Goal: Task Accomplishment & Management: Complete application form

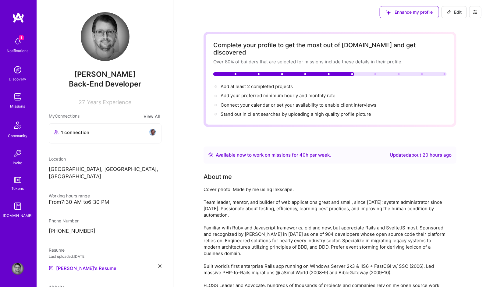
click at [76, 154] on div "From 7:30 AM to 6:30 PM" at bounding box center [105, 202] width 113 height 6
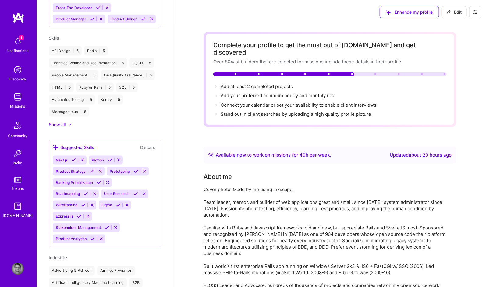
scroll to position [402, 0]
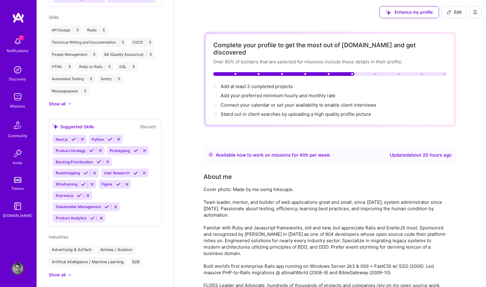
click at [98, 154] on icon at bounding box center [99, 162] width 5 height 5
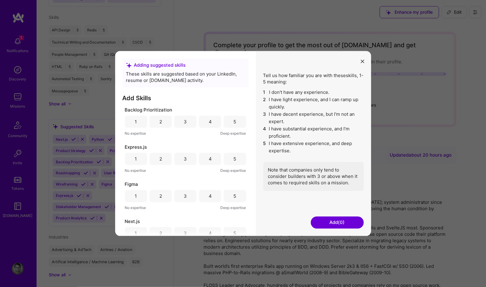
click at [234, 122] on div "5" at bounding box center [235, 122] width 3 height 6
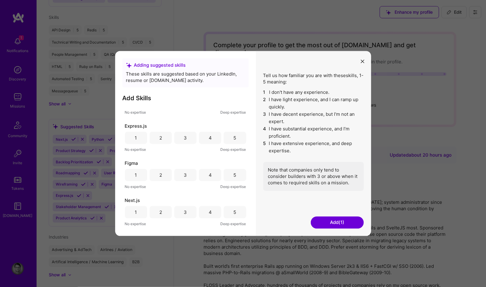
scroll to position [0, 0]
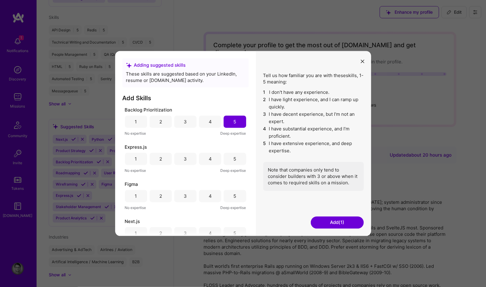
click at [163, 154] on div "2" at bounding box center [161, 196] width 22 height 12
click at [186, 154] on div "3" at bounding box center [185, 159] width 3 height 6
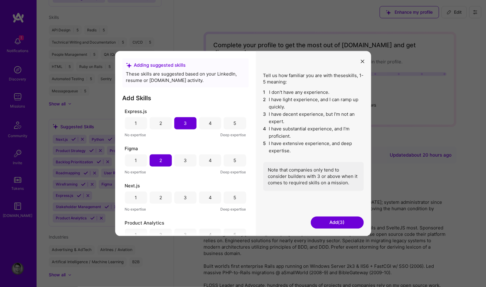
scroll to position [73, 0]
click at [136, 154] on div "1" at bounding box center [136, 160] width 2 height 6
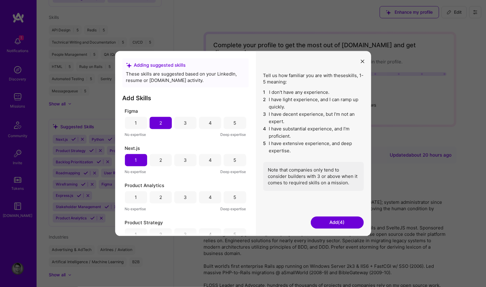
click at [209, 154] on div "4" at bounding box center [210, 197] width 3 height 6
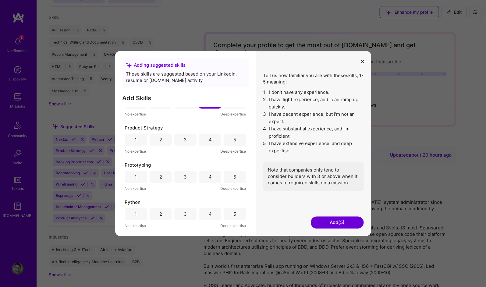
scroll to position [146, 0]
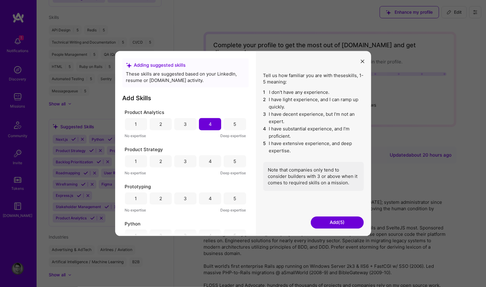
click at [209, 154] on div "4" at bounding box center [210, 161] width 3 height 6
click at [236, 154] on div "5" at bounding box center [235, 199] width 22 height 12
click at [161, 154] on div "2" at bounding box center [160, 199] width 3 height 6
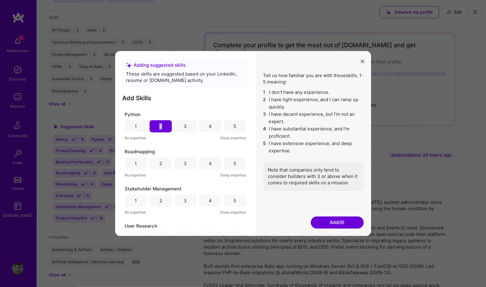
scroll to position [256, 0]
click at [211, 154] on div "4" at bounding box center [210, 163] width 22 height 12
click at [210, 154] on div "4" at bounding box center [210, 164] width 3 height 6
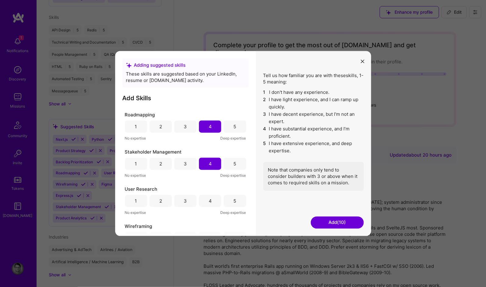
click at [211, 154] on div "4" at bounding box center [210, 201] width 22 height 12
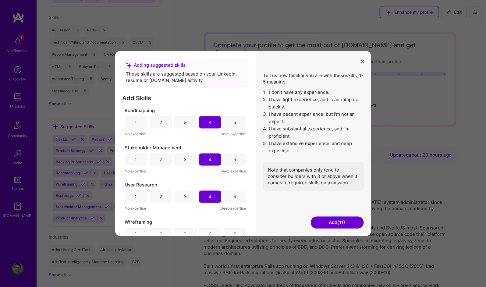
scroll to position [310, 0]
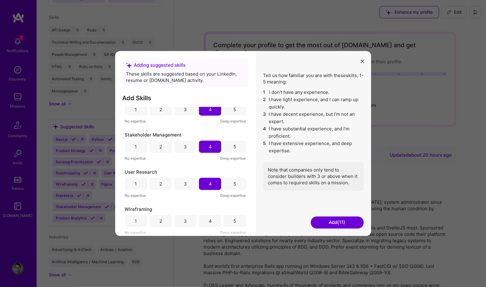
click at [207, 154] on div "4" at bounding box center [210, 221] width 22 height 12
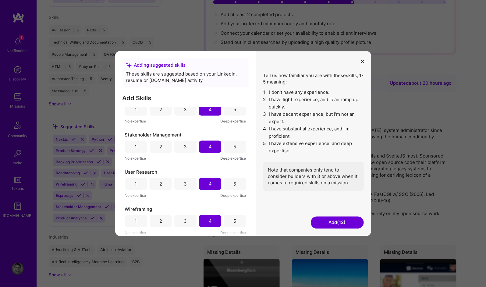
scroll to position [73, 0]
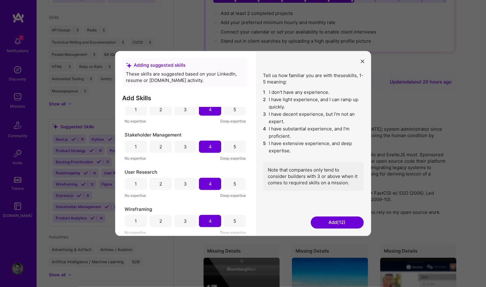
click at [339, 154] on button "Add (12)" at bounding box center [337, 222] width 53 height 12
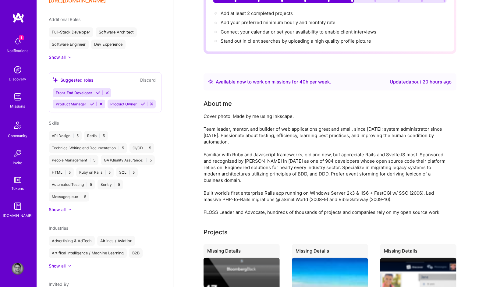
scroll to position [276, 0]
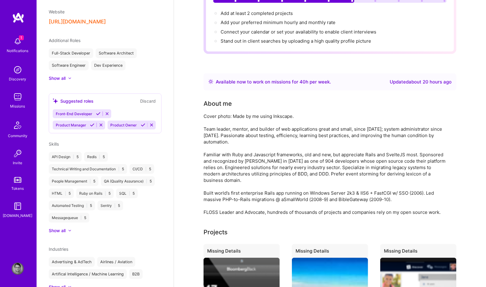
click at [68, 154] on div "API Design | 5" at bounding box center [65, 157] width 33 height 10
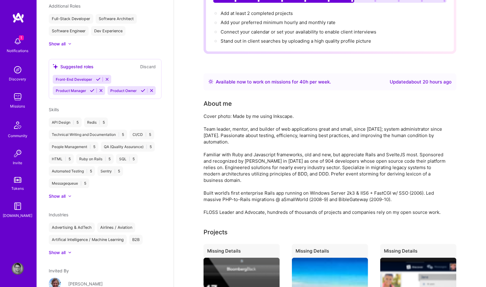
scroll to position [349, 0]
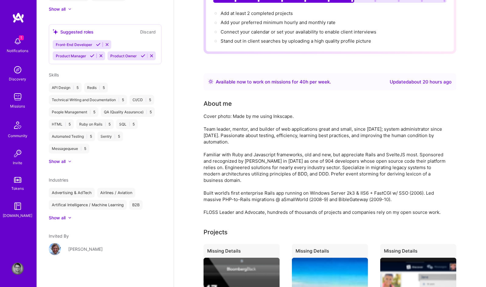
click at [58, 154] on div "Show all" at bounding box center [57, 162] width 17 height 6
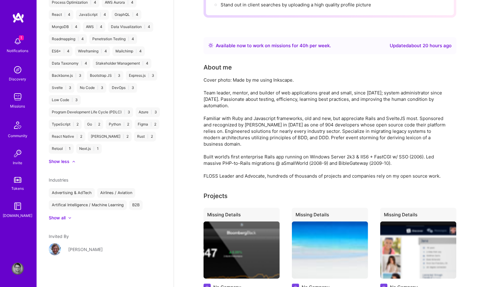
scroll to position [110, 0]
click at [82, 124] on div "TypeScript | 2" at bounding box center [65, 124] width 33 height 10
click at [82, 123] on div "TypeScript | 2" at bounding box center [65, 124] width 33 height 10
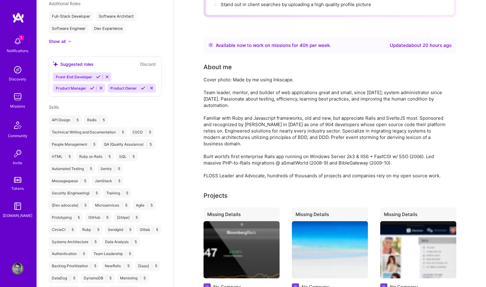
scroll to position [312, 0]
click at [339, 66] on div "About me Cover photo: Made by me using Inkscape. Team leader, mentor, and build…" at bounding box center [326, 120] width 244 height 116
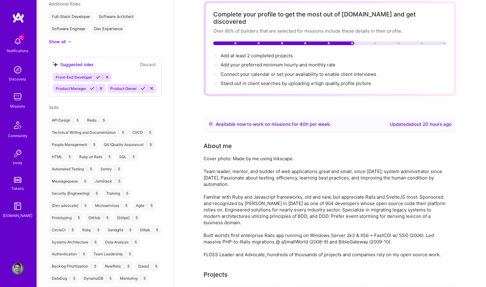
scroll to position [0, 0]
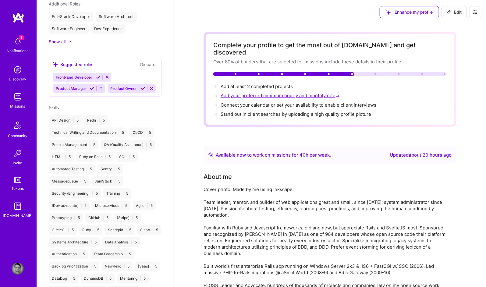
click at [268, 93] on span "Add your preferred minimum hourly and monthly rate →" at bounding box center [281, 96] width 120 height 6
select select "US"
select select "Right Now"
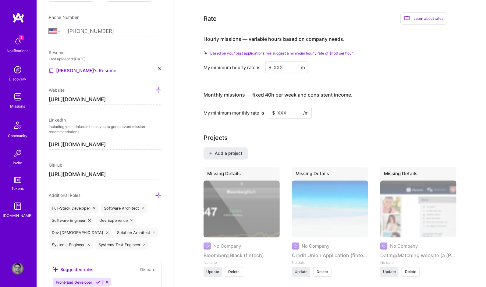
scroll to position [439, 0]
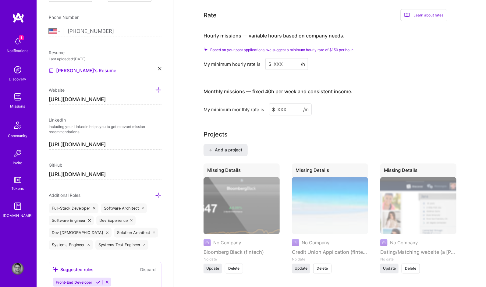
drag, startPoint x: 284, startPoint y: 54, endPoint x: 271, endPoint y: 54, distance: 13.7
click at [271, 58] on div "$ /h" at bounding box center [287, 64] width 43 height 12
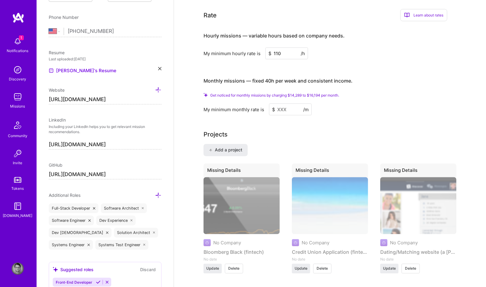
type input "110"
click at [285, 104] on input at bounding box center [290, 110] width 43 height 12
click at [286, 104] on input at bounding box center [290, 110] width 43 height 12
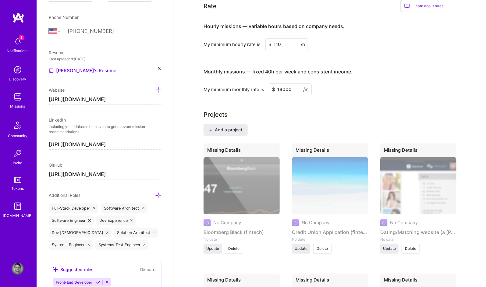
type input "16000"
click at [339, 84] on div "My minimum monthly rate is $ 16000 /m" at bounding box center [326, 90] width 244 height 12
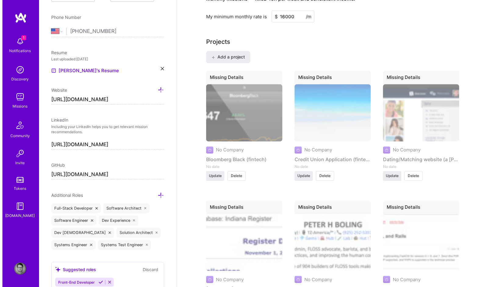
scroll to position [512, 0]
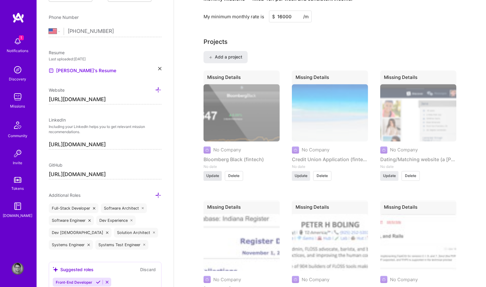
click at [212, 154] on span "Update" at bounding box center [212, 175] width 13 height 5
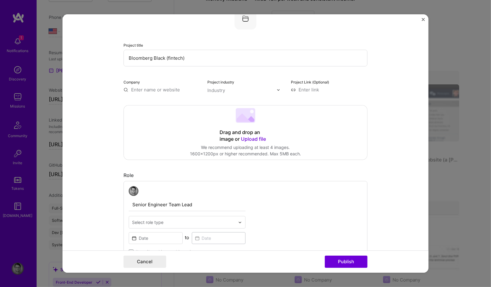
scroll to position [0, 0]
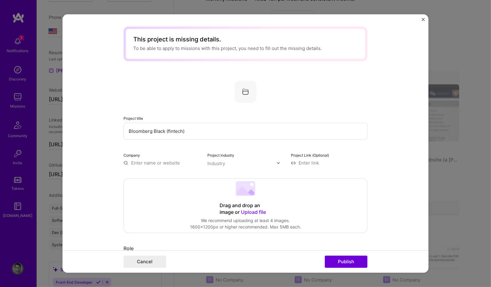
click at [144, 154] on input "text" at bounding box center [161, 163] width 77 height 6
type input "Bloomberg LP"
click at [178, 154] on div "Bloomberg LP" at bounding box center [175, 194] width 35 height 11
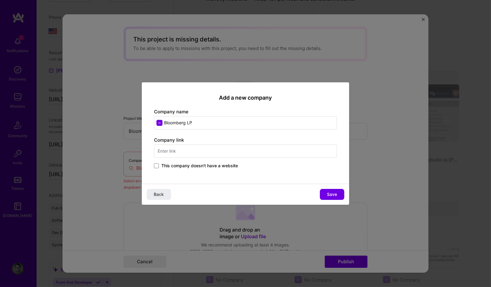
click at [188, 152] on div "Company link This company doesn't have a website" at bounding box center [245, 153] width 183 height 33
type input "[URL][DOMAIN_NAME]"
click at [336, 154] on button "Save" at bounding box center [332, 194] width 24 height 11
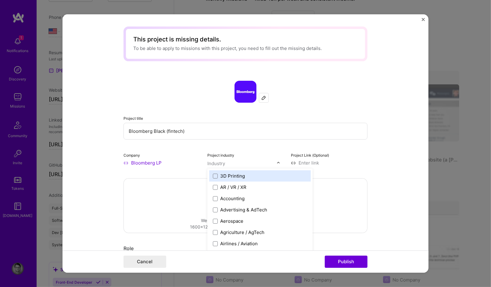
click at [218, 154] on div "Industry" at bounding box center [216, 163] width 18 height 6
type input "fin"
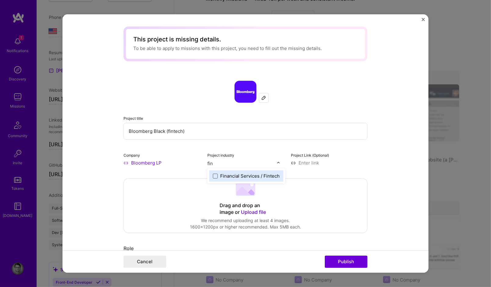
click at [213, 154] on span at bounding box center [215, 176] width 5 height 5
click at [311, 154] on input at bounding box center [329, 163] width 77 height 6
type input "b"
click at [312, 154] on input at bounding box center [329, 163] width 77 height 6
paste input "[URL][DOMAIN_NAME]"
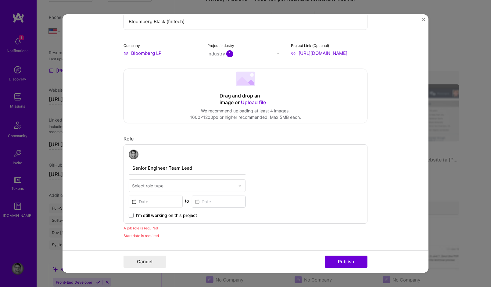
scroll to position [146, 0]
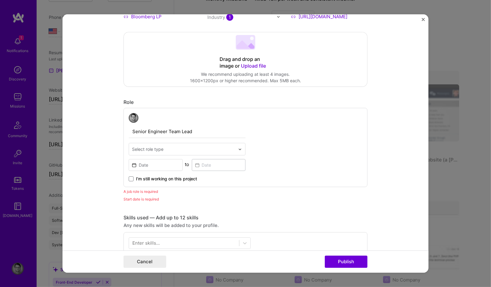
type input "[URL][DOMAIN_NAME]"
click at [165, 147] on input "text" at bounding box center [183, 149] width 103 height 6
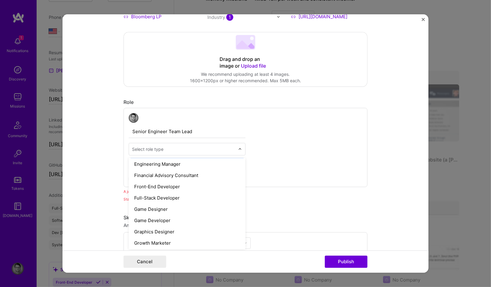
scroll to position [329, 0]
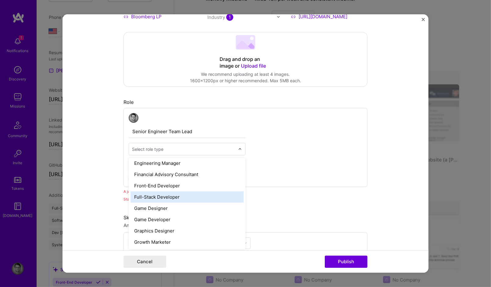
click at [184, 154] on div "Full-Stack Developer" at bounding box center [186, 196] width 113 height 11
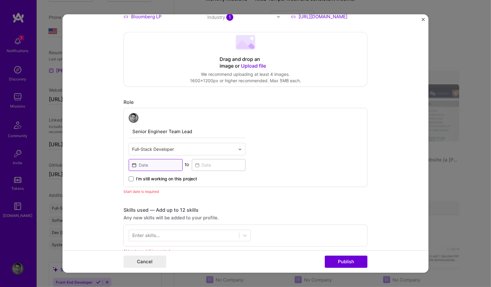
click at [140, 154] on input at bounding box center [156, 165] width 54 height 12
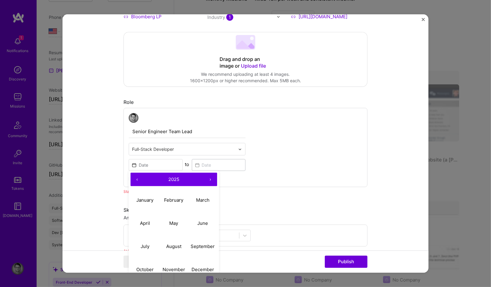
click at [171, 150] on input "text" at bounding box center [183, 149] width 103 height 6
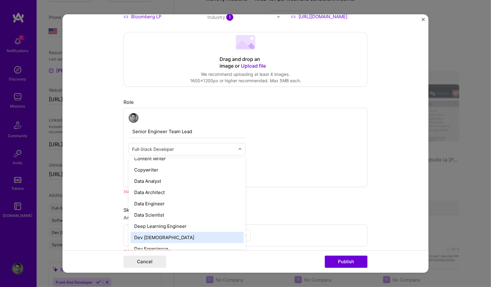
scroll to position [256, 0]
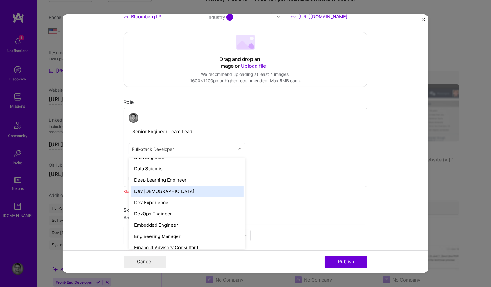
click at [288, 154] on div "Senior Engineer Team Lead option [PERSON_NAME][DEMOGRAPHIC_DATA] focused, 26 of…" at bounding box center [245, 147] width 244 height 79
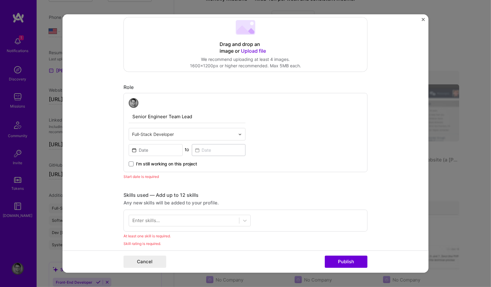
scroll to position [183, 0]
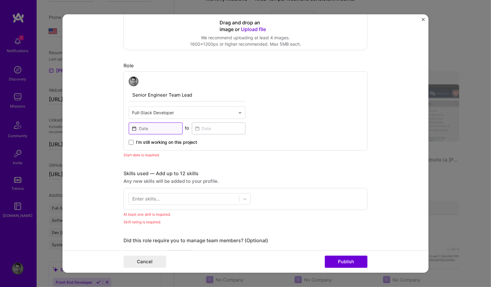
click at [159, 127] on input at bounding box center [156, 129] width 54 height 12
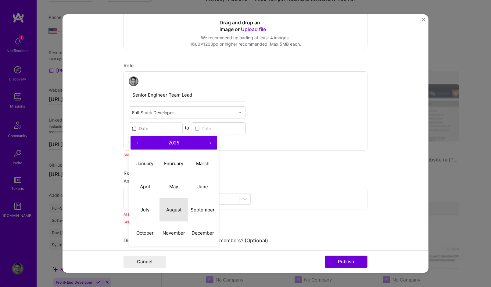
click at [177, 154] on abbr "August" at bounding box center [173, 210] width 15 height 6
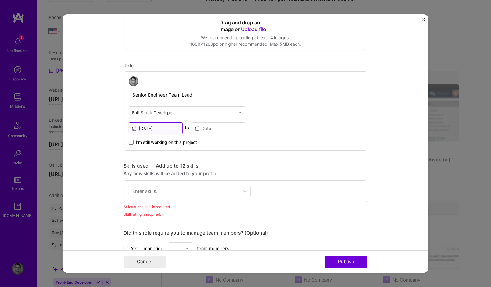
click at [156, 127] on input "[DATE]" at bounding box center [156, 129] width 54 height 12
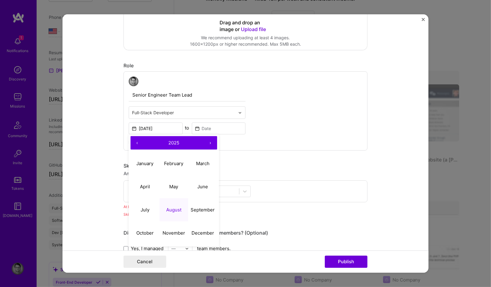
click at [136, 142] on button "‹" at bounding box center [136, 142] width 13 height 13
click at [136, 141] on button "‹" at bounding box center [136, 142] width 13 height 13
click at [135, 141] on button "‹" at bounding box center [136, 142] width 13 height 13
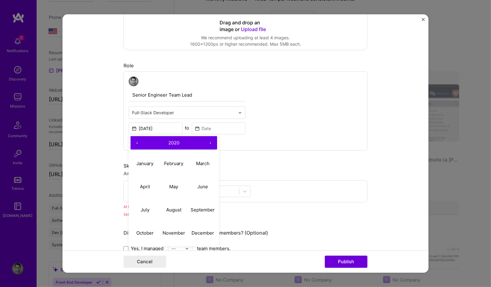
click at [135, 141] on button "‹" at bounding box center [136, 142] width 13 height 13
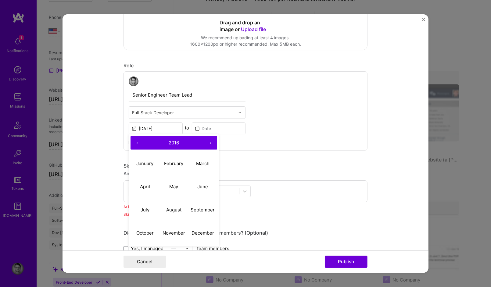
click at [135, 141] on button "‹" at bounding box center [136, 142] width 13 height 13
click at [136, 141] on button "‹" at bounding box center [136, 142] width 13 height 13
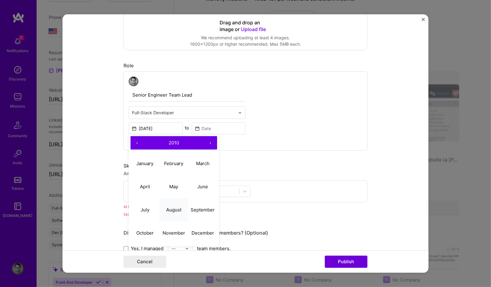
click at [171, 154] on abbr "August" at bounding box center [173, 210] width 15 height 6
type input "[DATE]"
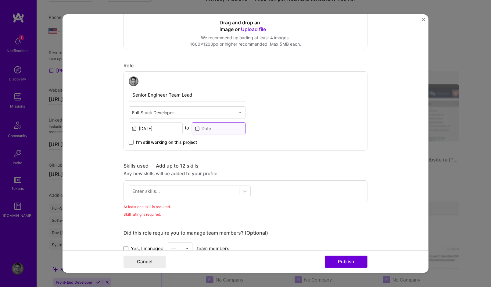
click at [211, 127] on input at bounding box center [219, 129] width 54 height 12
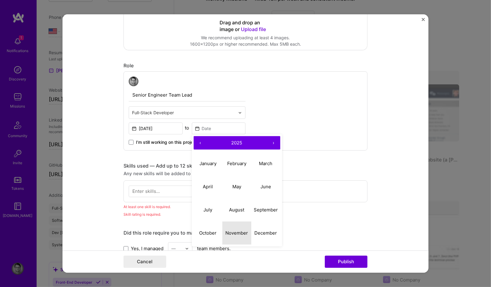
drag, startPoint x: 236, startPoint y: 233, endPoint x: 236, endPoint y: 220, distance: 12.5
click at [235, 154] on abbr "November" at bounding box center [236, 233] width 23 height 6
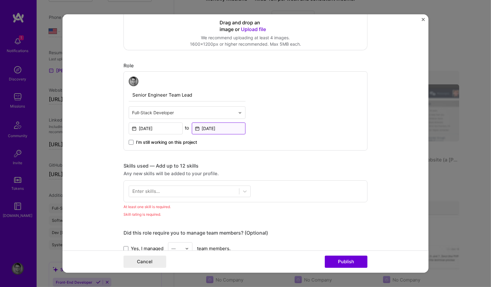
click at [221, 126] on input "[DATE]" at bounding box center [219, 129] width 54 height 12
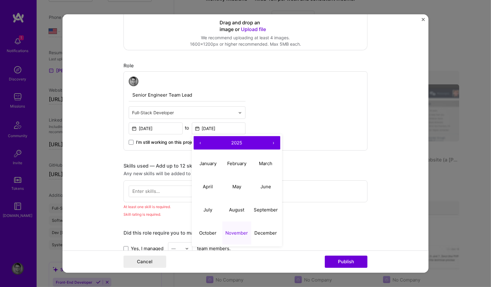
click at [201, 141] on button "‹" at bounding box center [200, 142] width 13 height 13
click at [201, 142] on button "‹" at bounding box center [200, 142] width 13 height 13
click at [200, 142] on button "‹" at bounding box center [200, 142] width 13 height 13
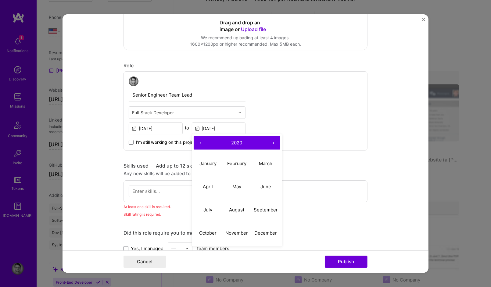
click at [200, 142] on button "‹" at bounding box center [200, 142] width 13 height 13
click at [199, 142] on button "‹" at bounding box center [200, 142] width 13 height 13
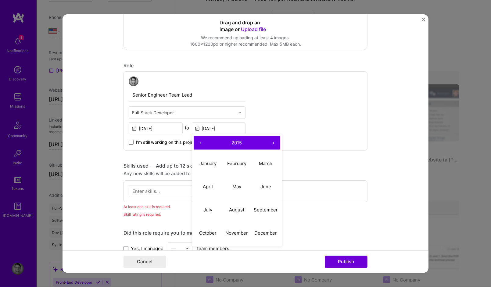
click at [199, 142] on button "‹" at bounding box center [200, 142] width 13 height 13
drag, startPoint x: 232, startPoint y: 222, endPoint x: 232, endPoint y: 230, distance: 7.9
click at [232, 154] on div "January February March April May June July August September October November De…" at bounding box center [237, 198] width 87 height 93
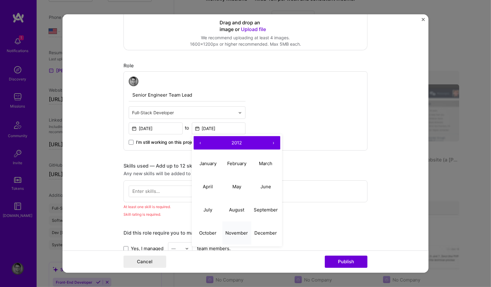
click at [235, 154] on abbr "November" at bounding box center [236, 233] width 23 height 6
type input "[DATE]"
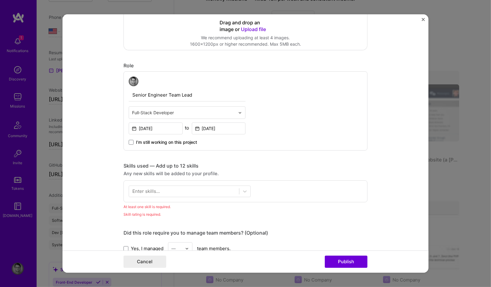
scroll to position [256, 0]
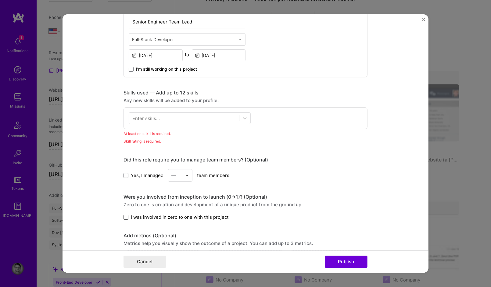
click at [123, 154] on span at bounding box center [125, 217] width 5 height 5
click at [0, 0] on input "I was involved in zero to one with this project" at bounding box center [0, 0] width 0 height 0
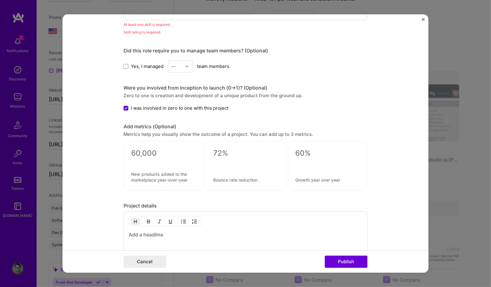
scroll to position [366, 0]
click at [136, 154] on textarea at bounding box center [163, 152] width 64 height 9
type textarea "q"
type textarea "Request trac"
type textarea "10ms/request"
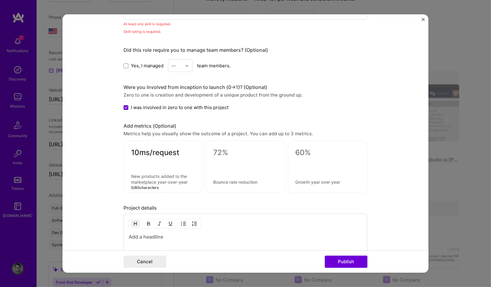
click at [148, 154] on textarea at bounding box center [163, 180] width 64 height 12
drag, startPoint x: 151, startPoint y: 151, endPoint x: 159, endPoint y: 149, distance: 8.1
click at [151, 151] on textarea "10ms/request" at bounding box center [163, 154] width 64 height 12
click at [165, 154] on textarea at bounding box center [163, 180] width 64 height 12
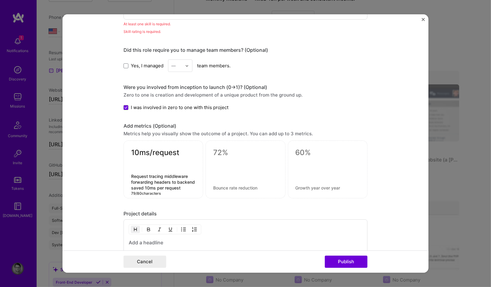
drag, startPoint x: 186, startPoint y: 184, endPoint x: 148, endPoint y: 188, distance: 38.0
click at [141, 154] on textarea "Request tracing middleware forwarding headers to backend saved 10ms per request" at bounding box center [163, 182] width 64 height 17
type textarea "Request tracing middleware forwarding headers to backend shaved 10ms off request"
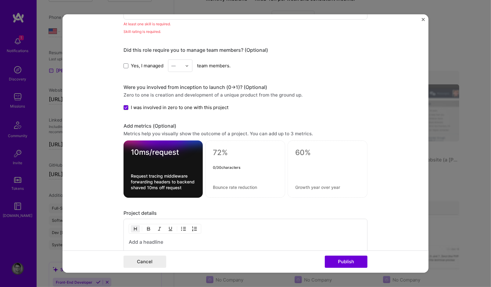
click at [216, 149] on textarea at bounding box center [245, 152] width 65 height 9
type textarea "Hired 10"
click at [213, 154] on div at bounding box center [245, 169] width 65 height 6
click at [217, 154] on div "Hired 10" at bounding box center [245, 169] width 80 height 57
click at [220, 154] on textarea at bounding box center [245, 188] width 65 height 6
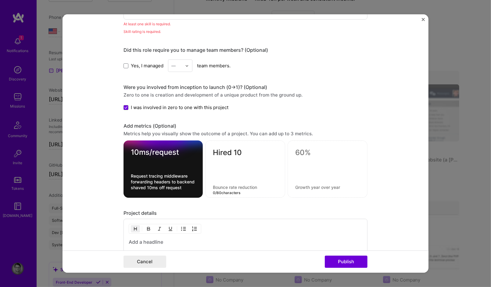
drag, startPoint x: 215, startPoint y: 162, endPoint x: 215, endPoint y: 144, distance: 18.0
click at [215, 154] on div "Hired 10 0 / 80 characters" at bounding box center [245, 169] width 80 height 57
click at [216, 141] on div "Hired 10" at bounding box center [245, 169] width 80 height 57
click at [219, 148] on textarea "Hired 10" at bounding box center [245, 154] width 65 height 12
click at [220, 154] on textarea at bounding box center [245, 188] width 65 height 6
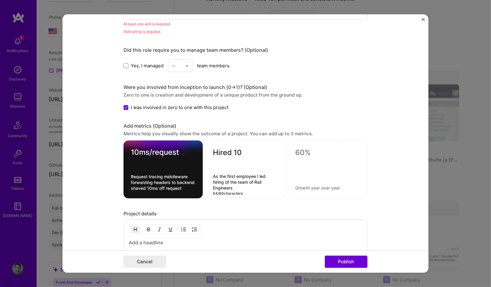
click at [252, 154] on textarea "As the first employee I led hiring of the team of Rail Engineers" at bounding box center [245, 182] width 65 height 17
click at [254, 154] on textarea "As the first employee I led hiring of the team of Rail Engineers" at bounding box center [245, 182] width 65 height 17
type textarea "As the first employee on the project I led hiring of the team of Rail Engineers"
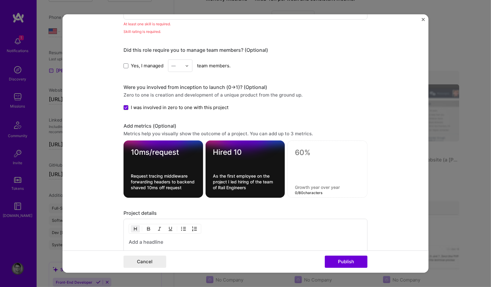
click at [319, 154] on textarea at bounding box center [327, 188] width 65 height 6
click at [301, 150] on textarea at bounding box center [327, 152] width 65 height 9
type textarea "CMS w/ SSR"
click at [302, 154] on textarea at bounding box center [327, 188] width 65 height 6
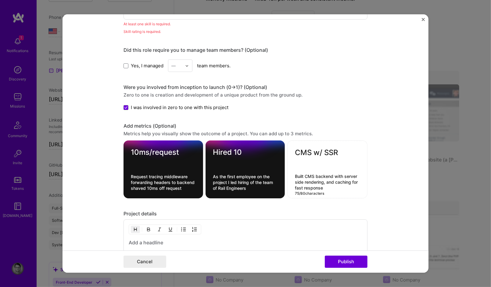
type textarea "Built CMS backend with server side rendering, and caching for fast response"
click at [339, 154] on form "This project is missing details. To be able to apply to missions with this proj…" at bounding box center [245, 143] width 366 height 258
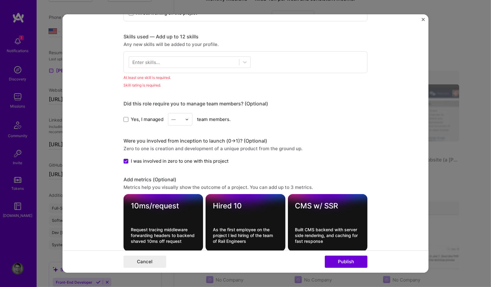
scroll to position [293, 0]
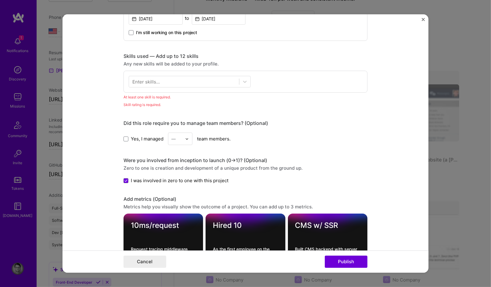
click at [135, 79] on div "Enter skills..." at bounding box center [145, 82] width 27 height 6
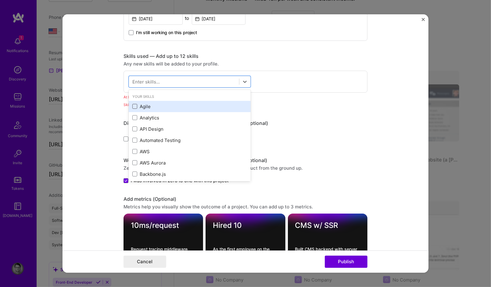
click at [133, 105] on span at bounding box center [134, 106] width 5 height 5
click at [0, 0] on input "checkbox" at bounding box center [0, 0] width 0 height 0
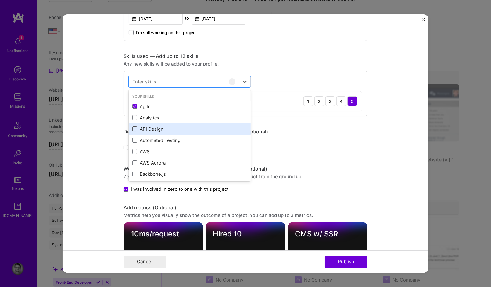
click at [133, 127] on span at bounding box center [134, 129] width 5 height 5
click at [0, 0] on input "checkbox" at bounding box center [0, 0] width 0 height 0
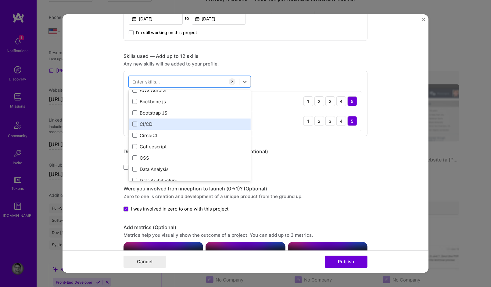
scroll to position [73, 0]
click at [132, 123] on span at bounding box center [134, 123] width 5 height 5
click at [0, 0] on input "checkbox" at bounding box center [0, 0] width 0 height 0
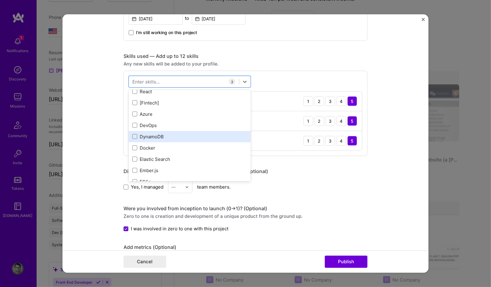
scroll to position [366, 0]
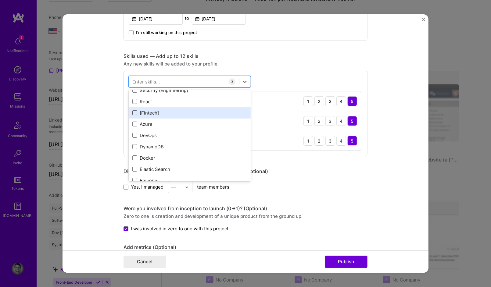
click at [132, 112] on span at bounding box center [134, 112] width 5 height 5
click at [0, 0] on input "checkbox" at bounding box center [0, 0] width 0 height 0
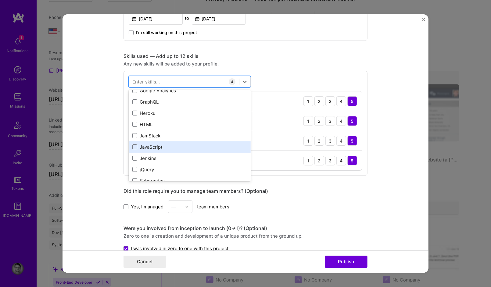
scroll to position [549, 0]
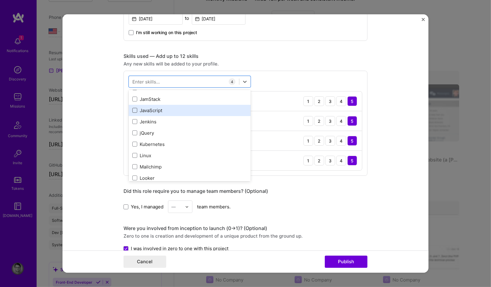
click at [132, 109] on span at bounding box center [134, 110] width 5 height 5
click at [0, 0] on input "checkbox" at bounding box center [0, 0] width 0 height 0
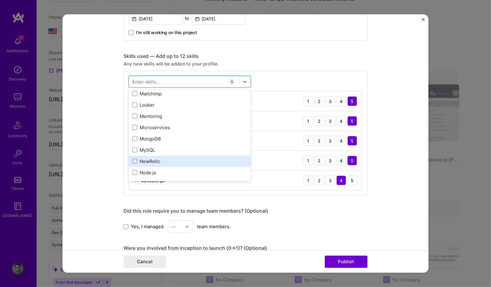
scroll to position [622, 0]
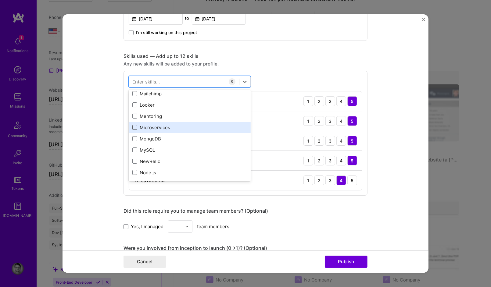
click at [132, 127] on span at bounding box center [134, 127] width 5 height 5
click at [0, 0] on input "checkbox" at bounding box center [0, 0] width 0 height 0
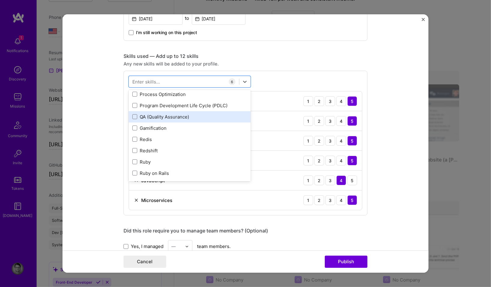
scroll to position [768, 0]
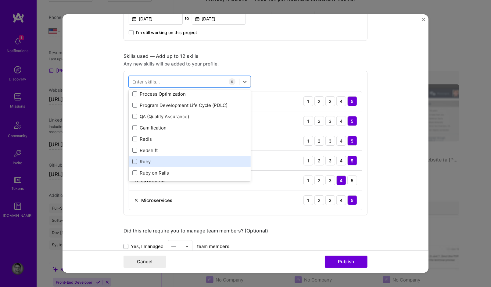
click at [132, 154] on span at bounding box center [134, 161] width 5 height 5
click at [0, 0] on input "checkbox" at bounding box center [0, 0] width 0 height 0
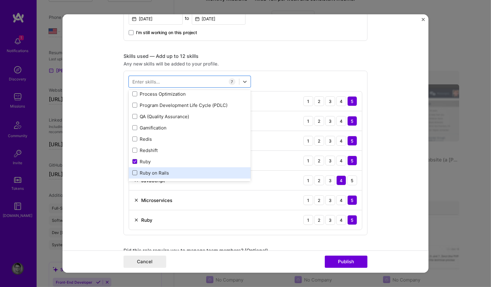
click at [132, 154] on span at bounding box center [134, 172] width 5 height 5
click at [0, 0] on input "checkbox" at bounding box center [0, 0] width 0 height 0
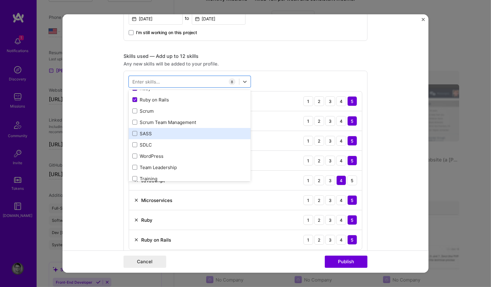
scroll to position [878, 0]
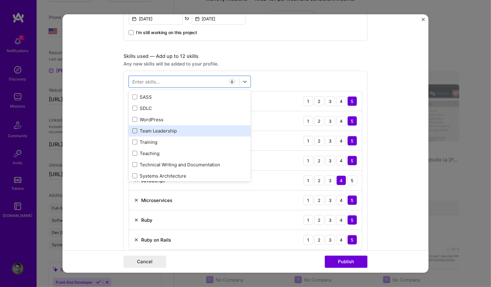
click at [132, 128] on span at bounding box center [134, 130] width 5 height 5
click at [0, 0] on input "checkbox" at bounding box center [0, 0] width 0 height 0
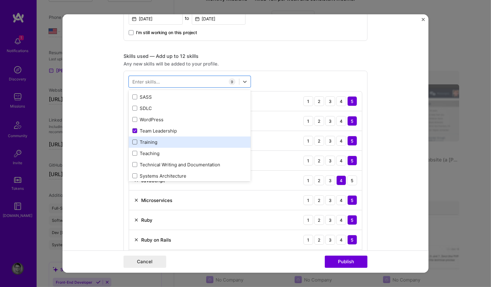
click at [132, 141] on span at bounding box center [134, 142] width 5 height 5
click at [0, 0] on input "checkbox" at bounding box center [0, 0] width 0 height 0
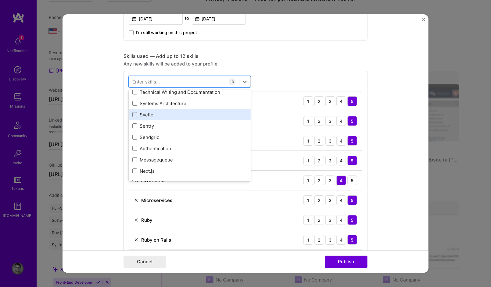
scroll to position [951, 0]
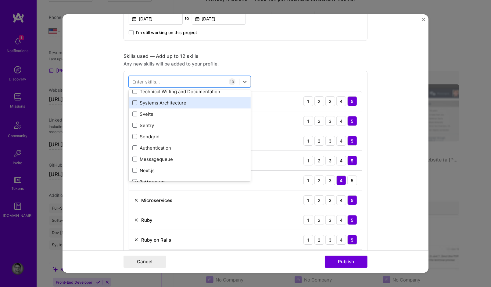
click at [132, 103] on span at bounding box center [134, 102] width 5 height 5
click at [0, 0] on input "checkbox" at bounding box center [0, 0] width 0 height 0
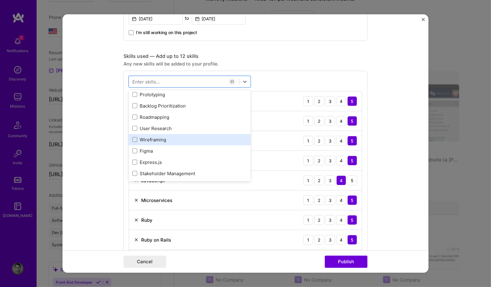
scroll to position [1097, 0]
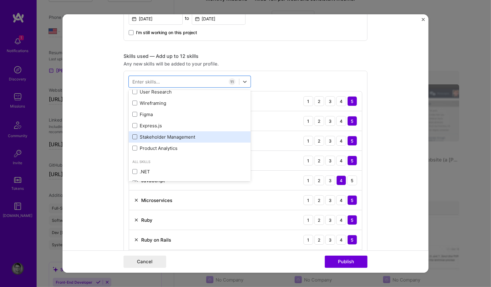
click at [132, 136] on span at bounding box center [134, 136] width 5 height 5
click at [0, 0] on input "checkbox" at bounding box center [0, 0] width 0 height 0
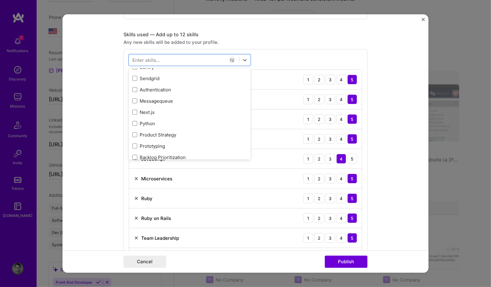
scroll to position [293, 0]
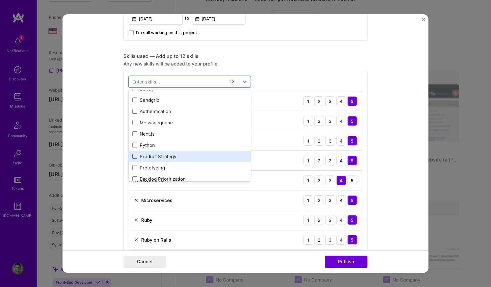
click at [132, 154] on span at bounding box center [134, 156] width 5 height 5
click at [0, 0] on input "checkbox" at bounding box center [0, 0] width 0 height 0
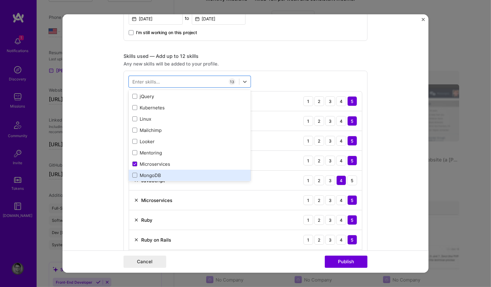
scroll to position [585, 0]
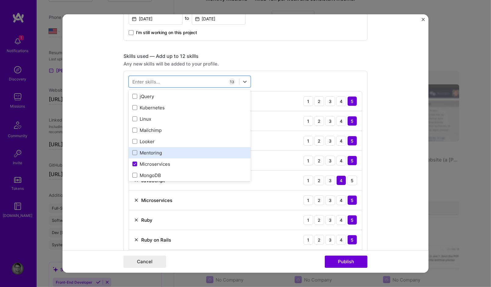
click at [148, 150] on div "Mentoring" at bounding box center [189, 153] width 115 height 6
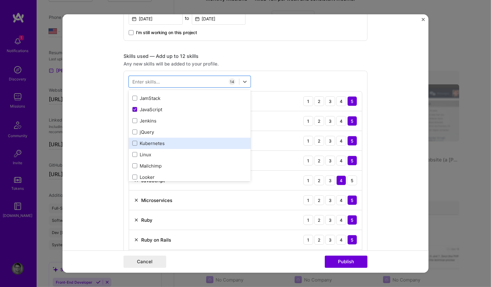
scroll to position [549, 0]
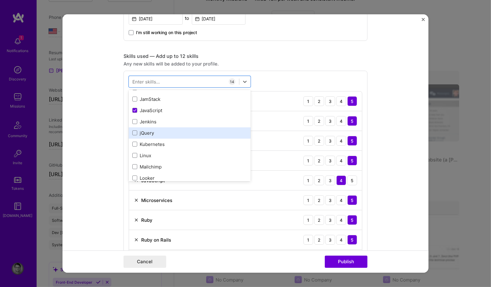
click at [160, 134] on div "jQuery" at bounding box center [189, 133] width 115 height 6
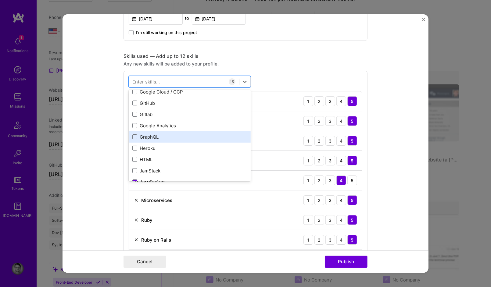
scroll to position [476, 0]
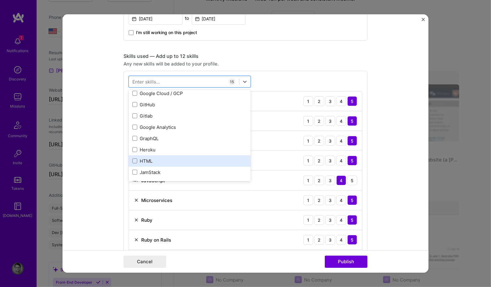
click at [155, 154] on div "HTML" at bounding box center [189, 161] width 115 height 6
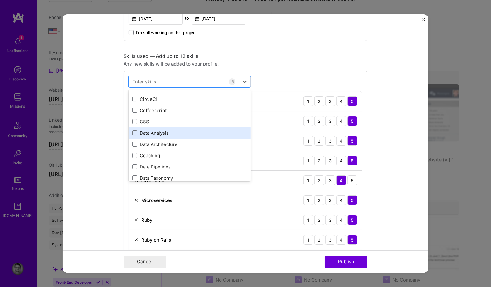
scroll to position [110, 0]
click at [298, 70] on div "Skills used — Add up to 12 skills Any new skills will be added to your profile.…" at bounding box center [245, 233] width 244 height 361
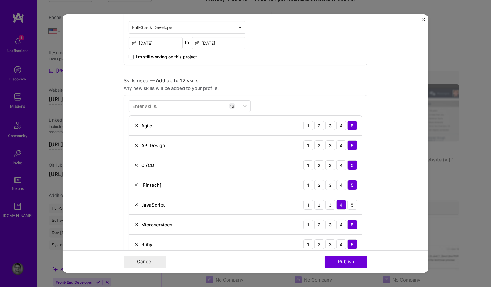
scroll to position [256, 0]
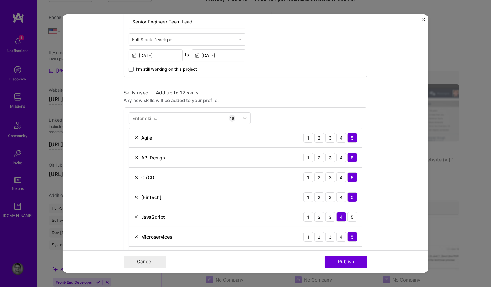
click at [230, 117] on div "16" at bounding box center [232, 118] width 7 height 7
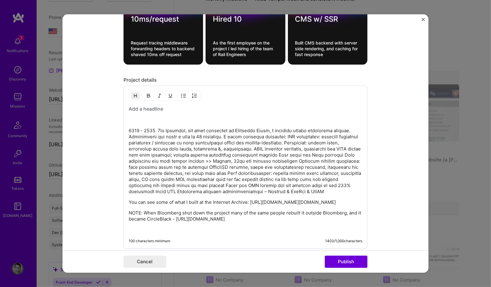
scroll to position [805, 0]
click at [136, 106] on h3 at bounding box center [246, 109] width 234 height 7
click at [152, 117] on p at bounding box center [246, 120] width 234 height 6
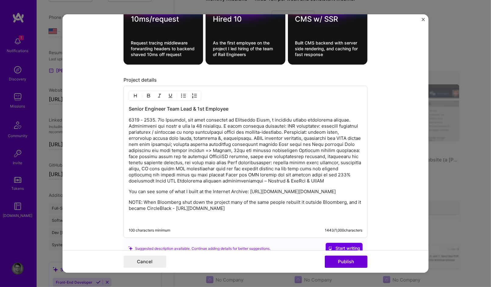
click at [283, 128] on p at bounding box center [246, 150] width 234 height 67
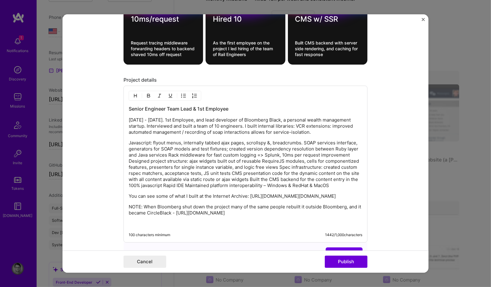
click at [280, 152] on p "Javascript: flyout menus, internally tabbed ajax pages, scrollspy &, breadcrumb…" at bounding box center [246, 164] width 234 height 49
click at [339, 150] on p "Javascript: flyout menus, internally tabbed ajax pages, scrollspy &, breadcrumb…" at bounding box center [246, 164] width 234 height 49
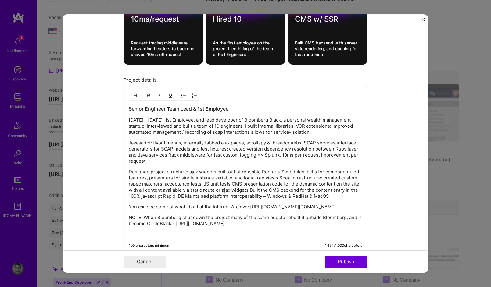
click at [276, 154] on p "Designed project structure: ajax widgets built out of reusable RequireJS module…" at bounding box center [246, 184] width 234 height 30
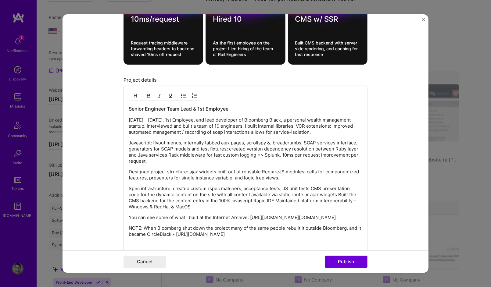
click at [337, 154] on p "Spec infrastructure: created custom rspec matchers, acceptance tests, JS unit t…" at bounding box center [246, 198] width 234 height 24
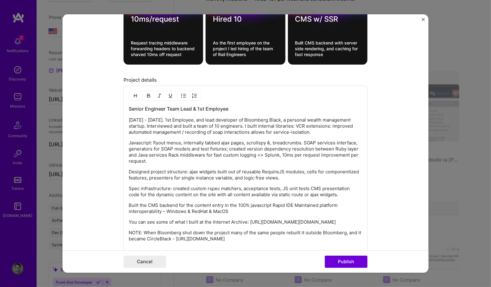
scroll to position [841, 0]
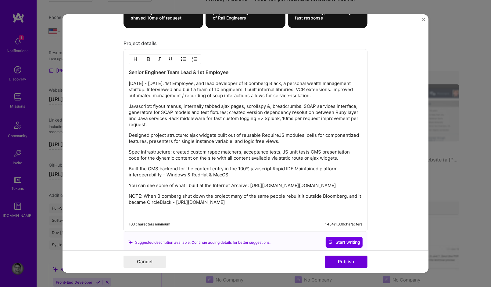
click at [234, 154] on p "NOTE: When Bloomberg shut down the project many of the same people rebuilt it o…" at bounding box center [246, 200] width 234 height 12
click at [264, 154] on p "NOTE: When Bloomberg shut down the project shortly after I left, and the remain…" at bounding box center [246, 200] width 234 height 12
click at [265, 154] on p "NOTE: When Bloomberg shut down the project shortly after I left, and the remain…" at bounding box center [246, 200] width 234 height 12
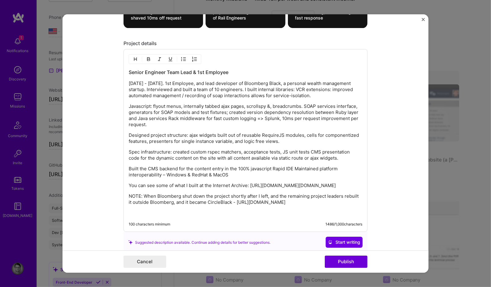
click at [278, 154] on p "NOTE: When Bloomberg shut down the project shortly after I left, and the remain…" at bounding box center [246, 200] width 234 height 12
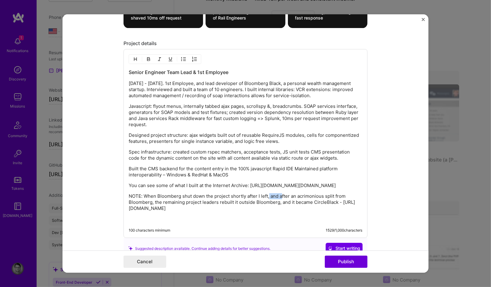
drag, startPoint x: 280, startPoint y: 197, endPoint x: 266, endPoint y: 195, distance: 14.4
click at [266, 154] on p "NOTE: When Bloomberg shut down the project shortly after I left, and after an a…" at bounding box center [246, 203] width 234 height 18
click at [235, 154] on p "NOTE: When Bloomberg shut down the project shortly after I left. After an acrim…" at bounding box center [246, 203] width 234 height 18
drag, startPoint x: 280, startPoint y: 205, endPoint x: 295, endPoint y: 203, distance: 14.7
click at [295, 154] on p "NOTE: When Bloomberg shut down the project shortly after I left. After an acrim…" at bounding box center [246, 203] width 234 height 18
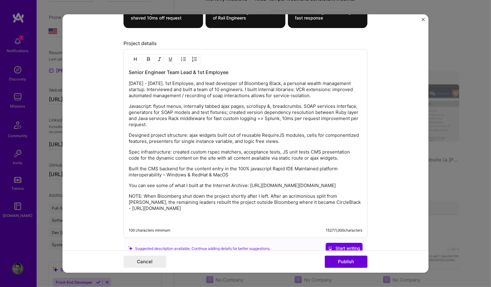
click at [199, 154] on p at bounding box center [246, 219] width 234 height 6
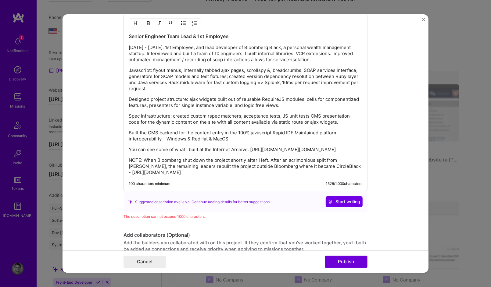
scroll to position [878, 0]
click at [198, 154] on p "NOTE: When Bloomberg shut down the project shortly after I left. After an acrim…" at bounding box center [246, 166] width 234 height 18
copy div "Senior Engineer Team Lead & 1st Employee [DATE] - [DATE]. 1st Employee, and lea…"
click at [212, 154] on p "NOTE: When Bloomberg shut down the project shortly after I left. After an acrim…" at bounding box center [246, 166] width 234 height 18
copy div "Senior Engineer Team Lead & 1st Employee [DATE] - [DATE]. 1st Employee, and lea…"
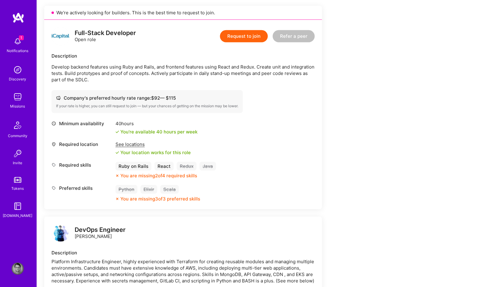
scroll to position [110, 0]
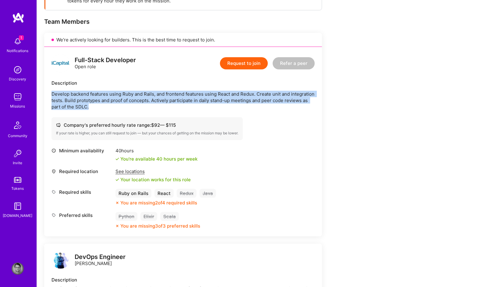
drag, startPoint x: 51, startPoint y: 89, endPoint x: 67, endPoint y: 105, distance: 22.6
click at [51, 110] on div "Full-Stack Developer Open role Request to join Refer a peer Description Develop…" at bounding box center [183, 142] width 278 height 190
click at [158, 96] on p "Develop backend features using Ruby and Rails, and frontend features using Reac…" at bounding box center [183, 100] width 263 height 19
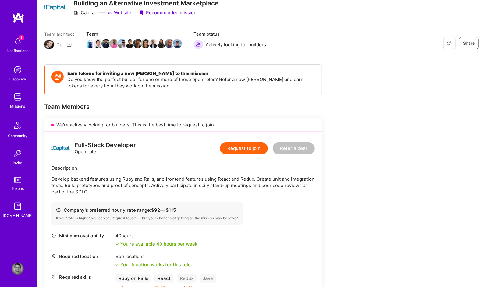
scroll to position [0, 0]
